Goal: Transaction & Acquisition: Purchase product/service

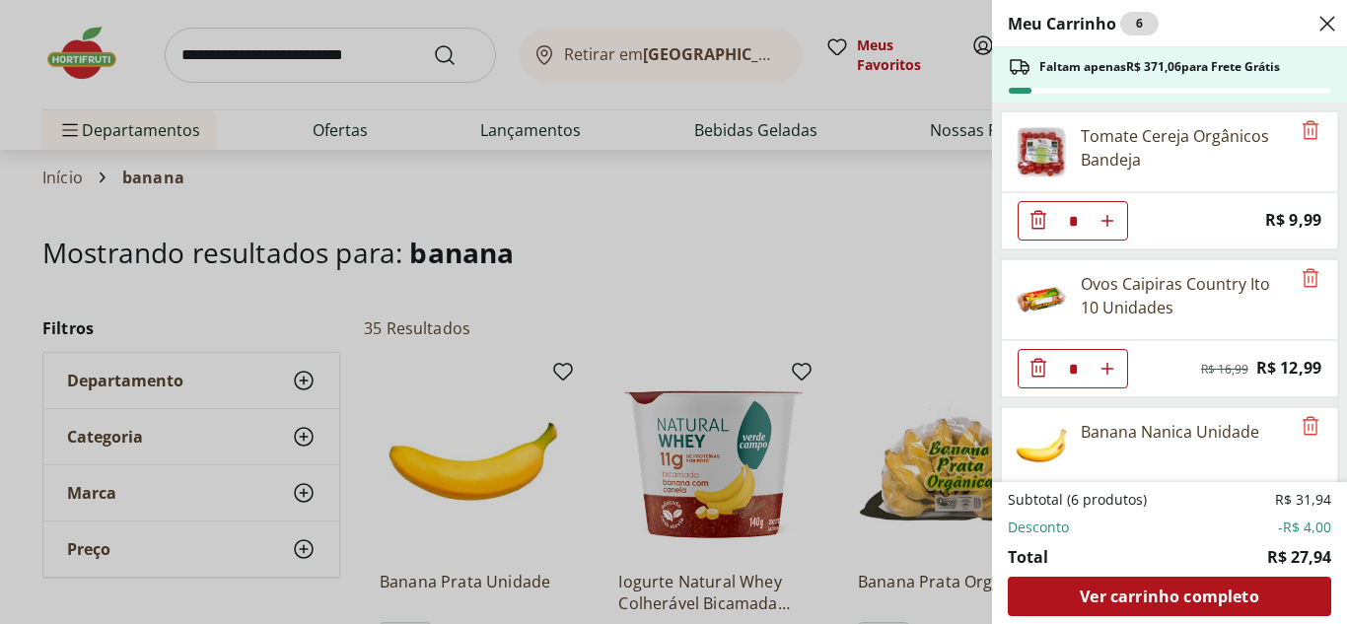
select select "**********"
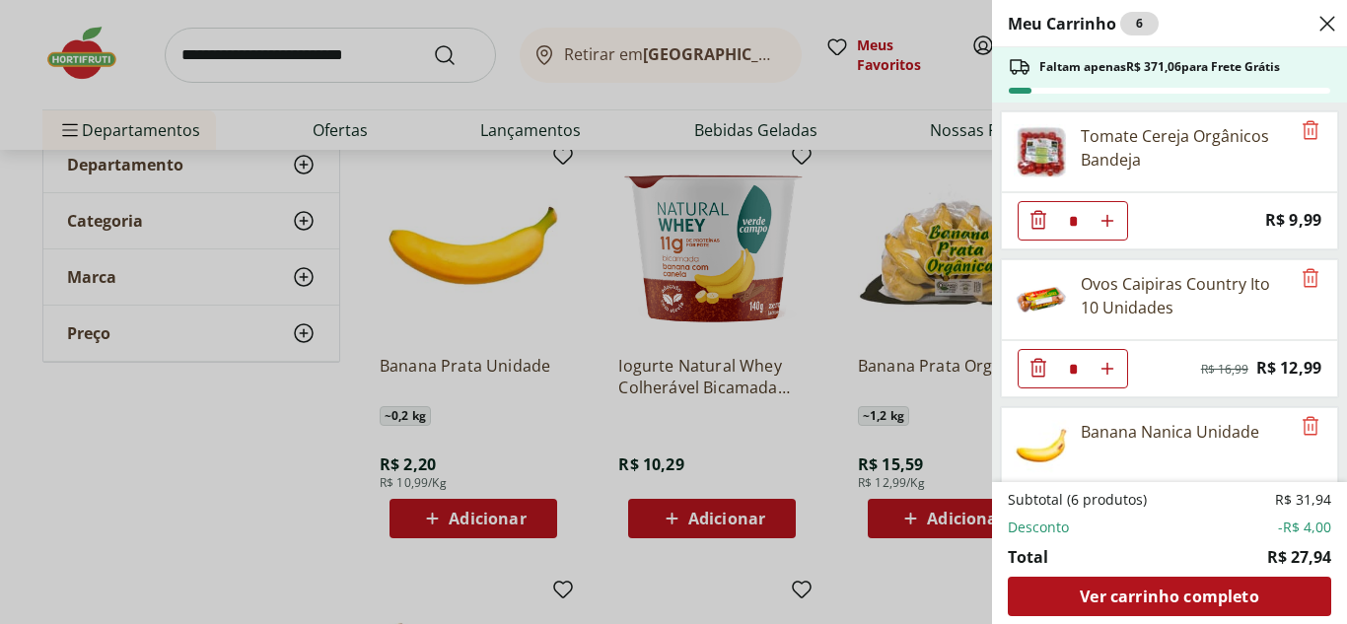
scroll to position [72, 0]
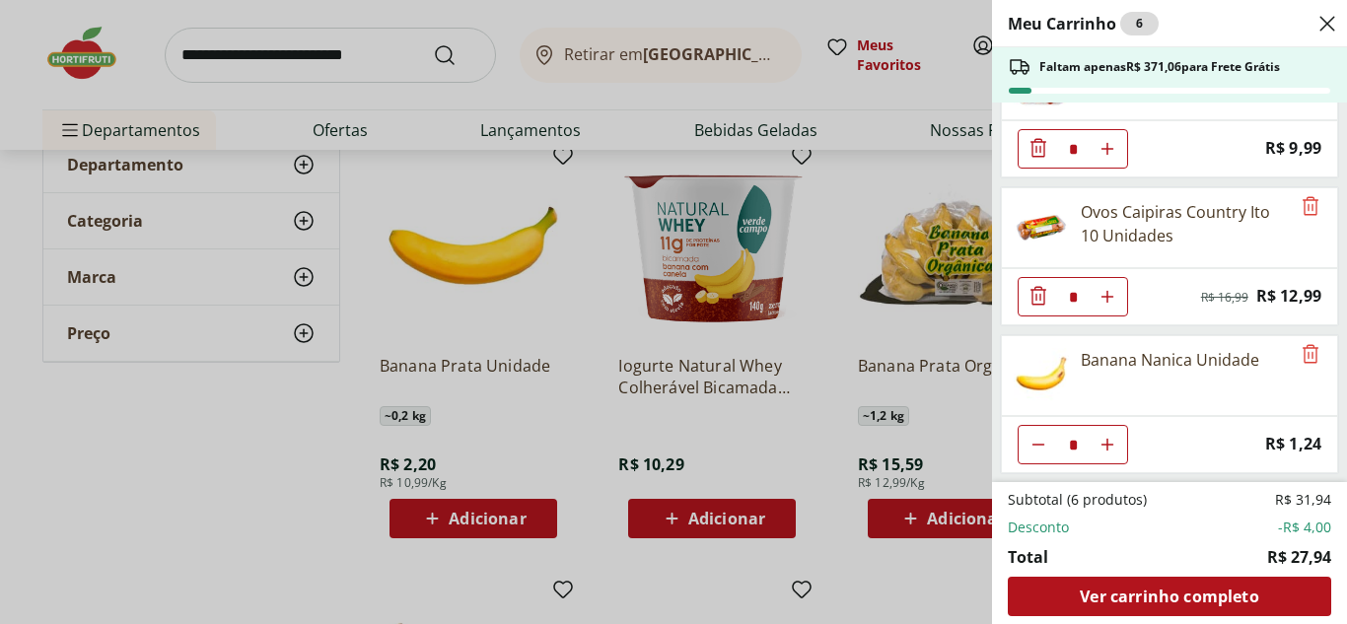
click at [1323, 26] on icon "Close" at bounding box center [1327, 24] width 24 height 24
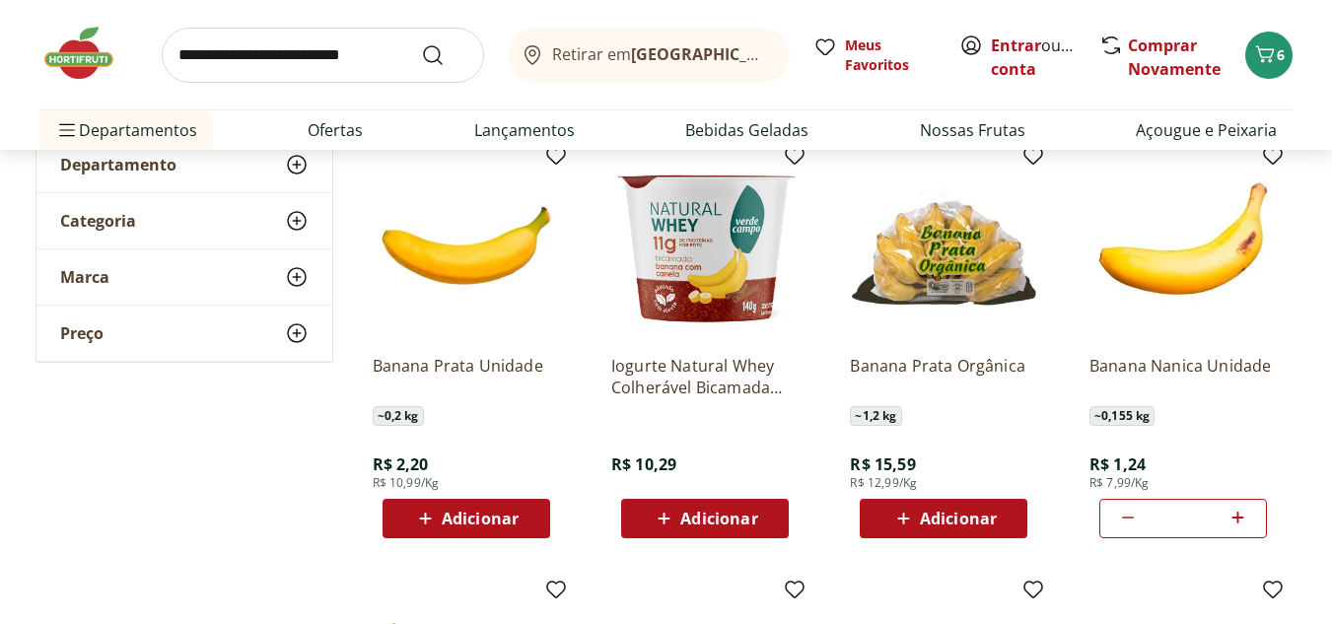
click at [1129, 515] on icon at bounding box center [1128, 518] width 24 height 24
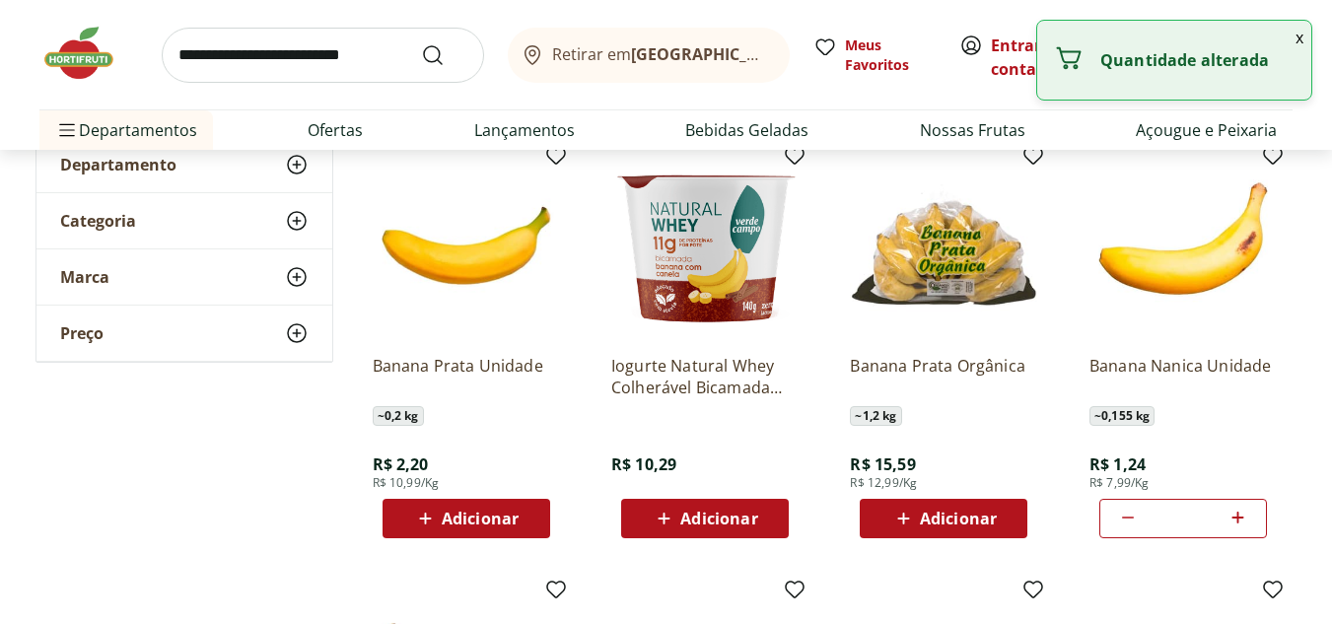
click at [1129, 515] on icon at bounding box center [1128, 518] width 24 height 24
type input "*"
click at [1129, 515] on icon at bounding box center [1128, 518] width 24 height 24
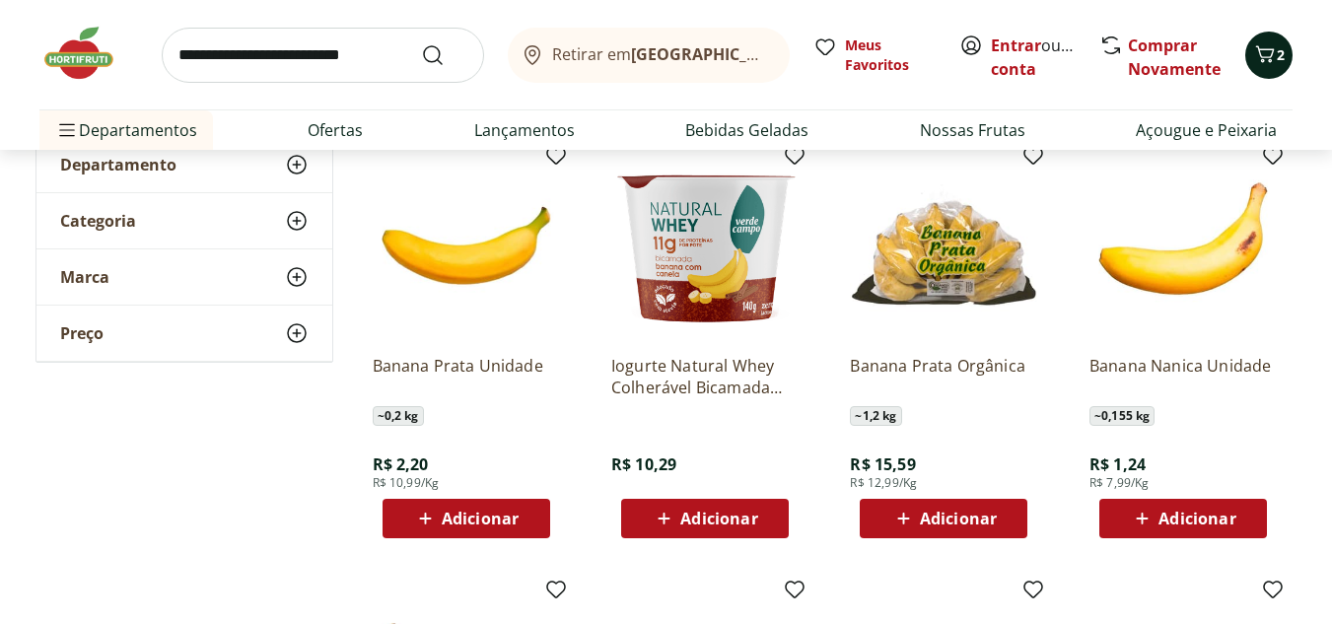
click at [1272, 50] on icon "Carrinho" at bounding box center [1265, 54] width 24 height 24
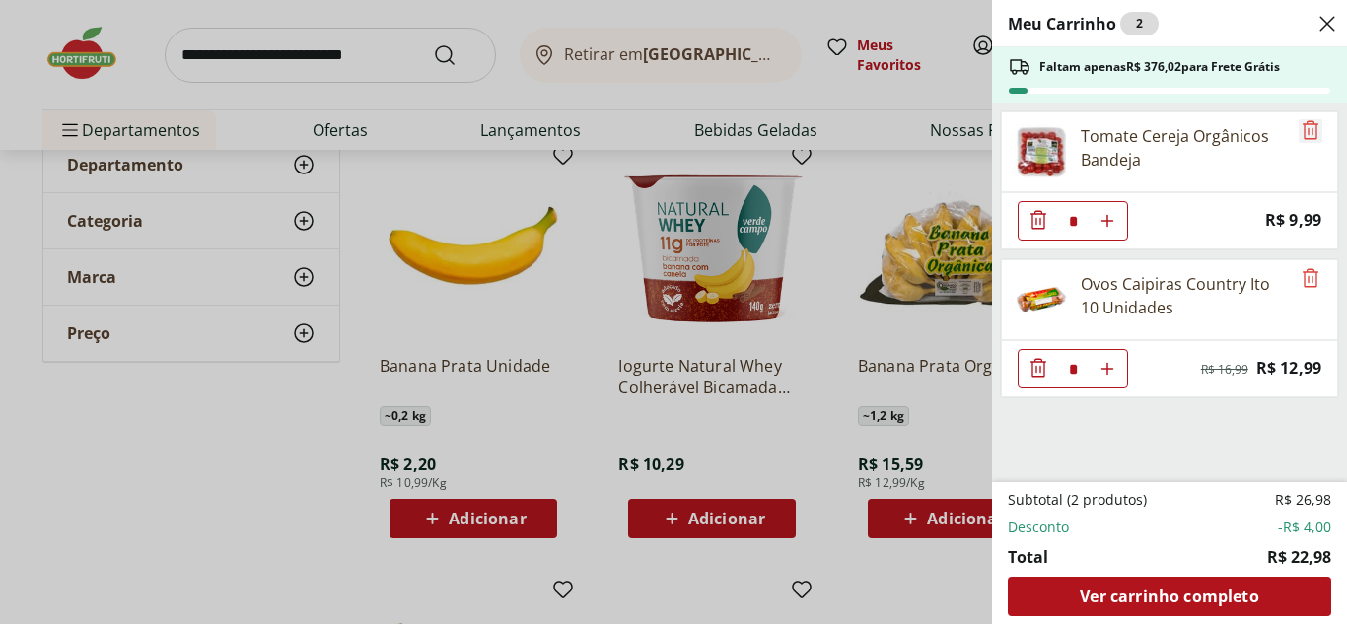
click at [1307, 127] on icon "Remove" at bounding box center [1311, 130] width 24 height 24
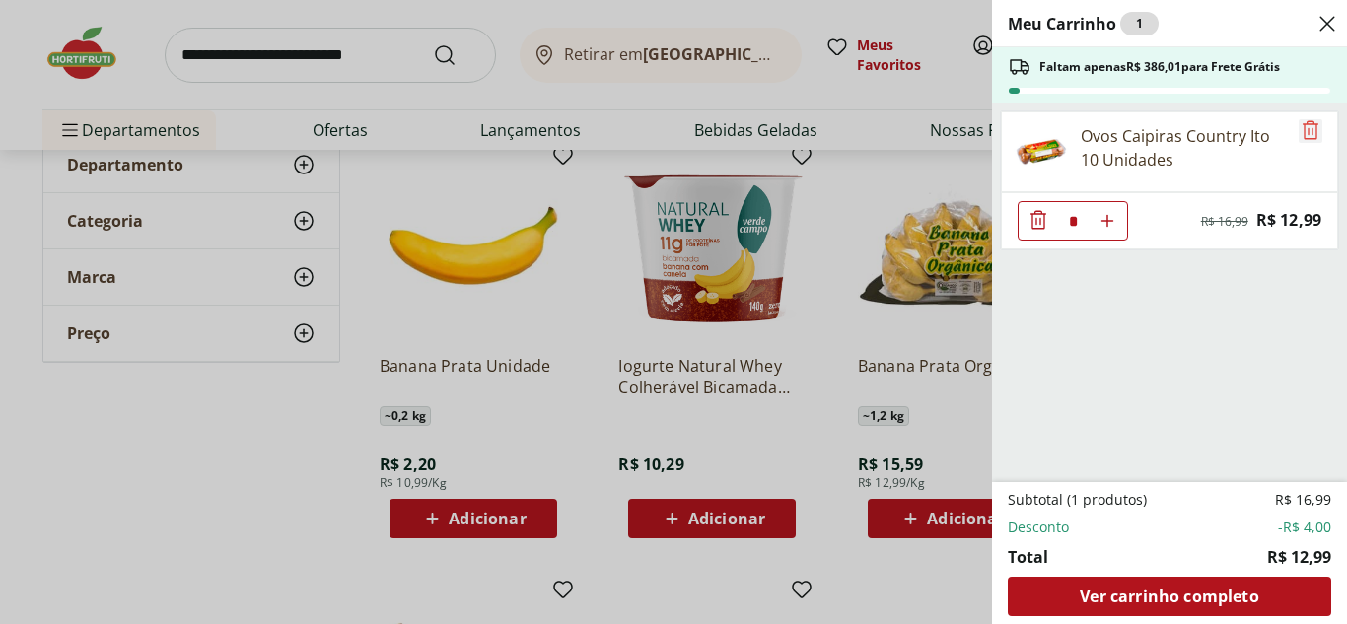
click at [1307, 127] on icon "Remove" at bounding box center [1311, 130] width 24 height 24
